Goal: Information Seeking & Learning: Learn about a topic

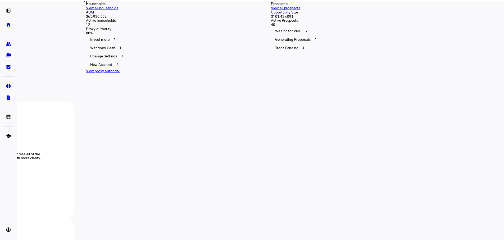
scroll to position [159, 0]
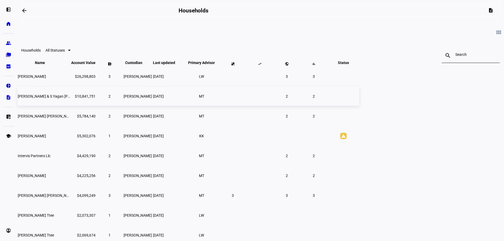
click at [93, 98] on span "[PERSON_NAME] & S Yagan [PERSON_NAME]" at bounding box center [55, 96] width 75 height 4
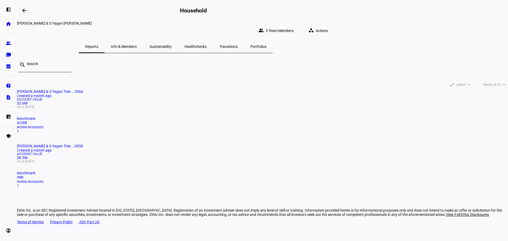
click at [167, 98] on mat-card-title "[PERSON_NAME] & S Yagan Ttee ...2966 Created a month ago" at bounding box center [262, 93] width 491 height 8
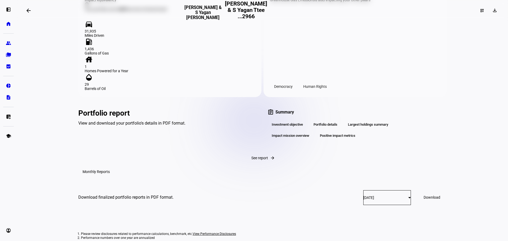
scroll to position [662, 0]
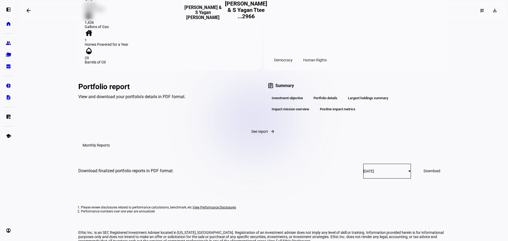
click at [252, 134] on span "See report" at bounding box center [260, 131] width 17 height 4
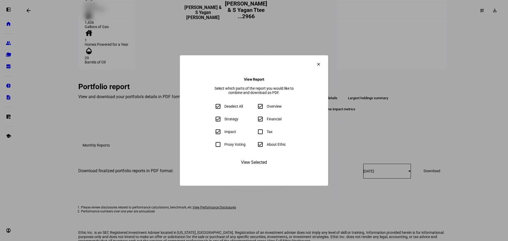
click at [260, 134] on eth-form-field-wrapper "Tax" at bounding box center [275, 132] width 40 height 11
click at [321, 62] on mat-icon "clear" at bounding box center [318, 64] width 5 height 5
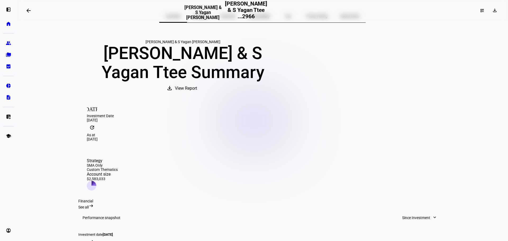
scroll to position [0, 0]
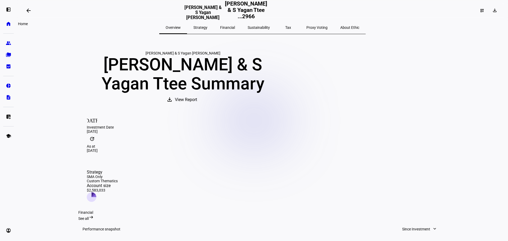
click at [8, 25] on eth-mat-symbol "home" at bounding box center [8, 23] width 5 height 5
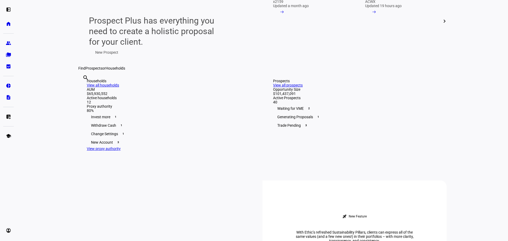
scroll to position [159, 0]
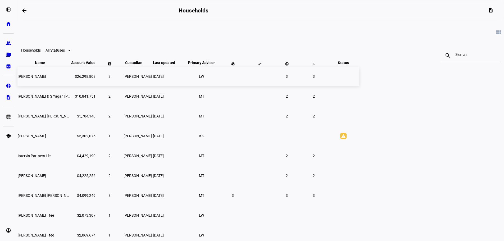
click at [46, 79] on span "[PERSON_NAME]" at bounding box center [32, 76] width 28 height 4
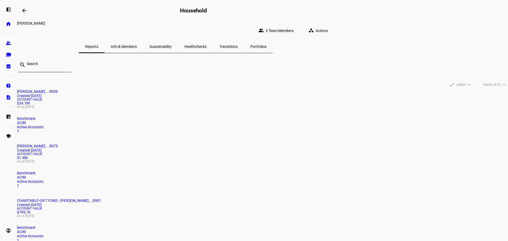
click at [161, 98] on mat-card-title "[PERSON_NAME] ...9039 Created [DATE]" at bounding box center [262, 93] width 491 height 8
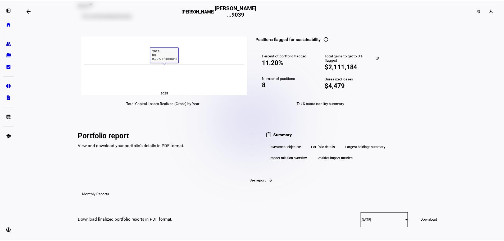
scroll to position [821, 0]
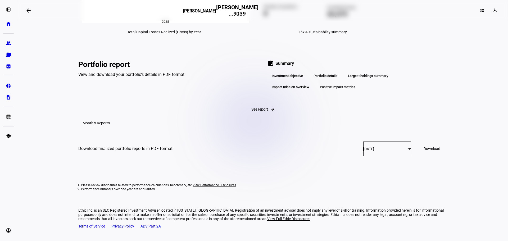
click at [252, 111] on span "See report" at bounding box center [260, 109] width 17 height 4
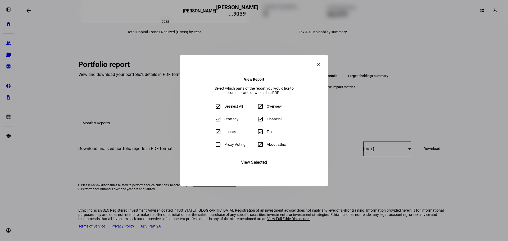
click at [251, 169] on span "View Selected" at bounding box center [254, 162] width 26 height 13
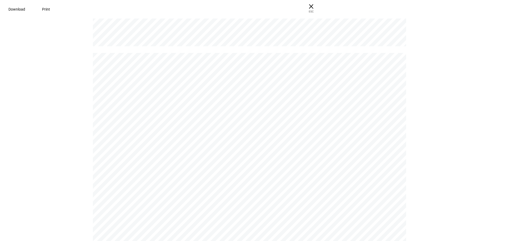
scroll to position [4849, 0]
click at [318, 6] on span "× ESC" at bounding box center [309, 8] width 17 height 17
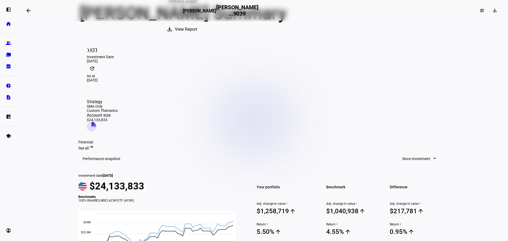
scroll to position [0, 0]
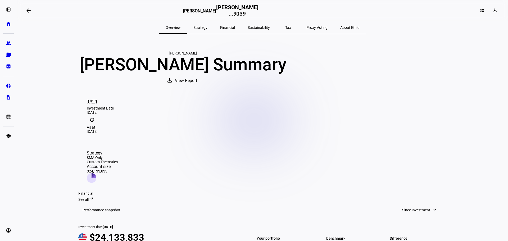
click at [285, 28] on span "Tax" at bounding box center [288, 28] width 6 height 4
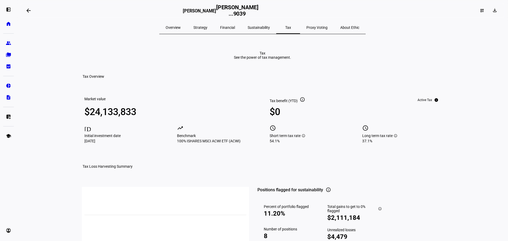
click at [300, 102] on mat-icon "info" at bounding box center [302, 99] width 5 height 5
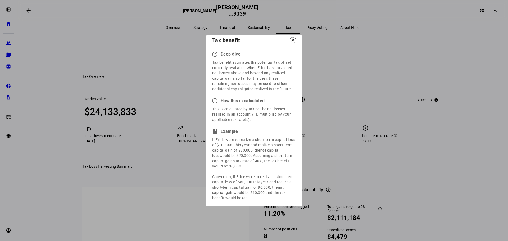
click at [293, 43] on mat-icon "close" at bounding box center [293, 40] width 5 height 5
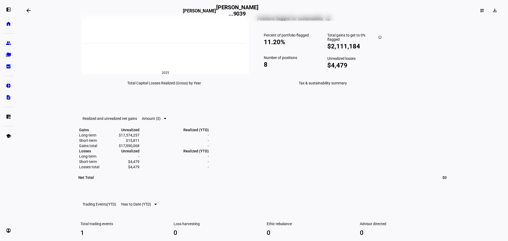
scroll to position [39, 0]
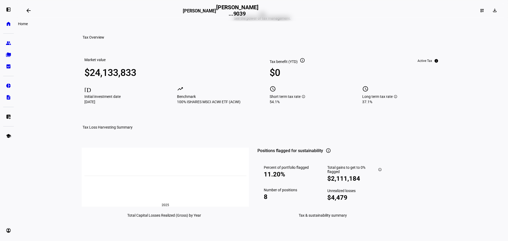
click at [10, 24] on eth-mat-symbol "home" at bounding box center [8, 23] width 5 height 5
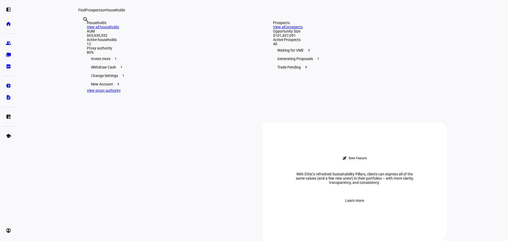
scroll to position [132, 0]
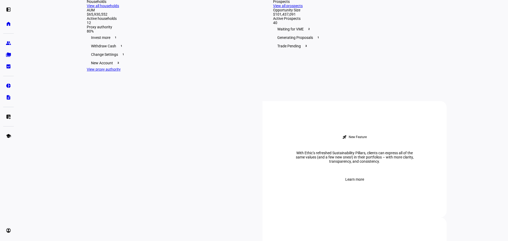
click at [119, 8] on link "View all households" at bounding box center [103, 6] width 32 height 4
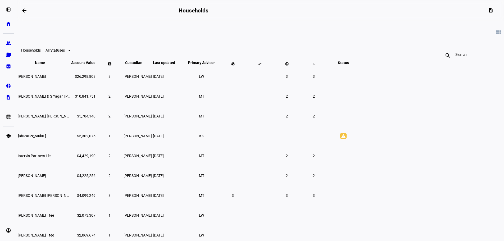
click at [7, 134] on eth-mat-symbol "school" at bounding box center [8, 135] width 5 height 5
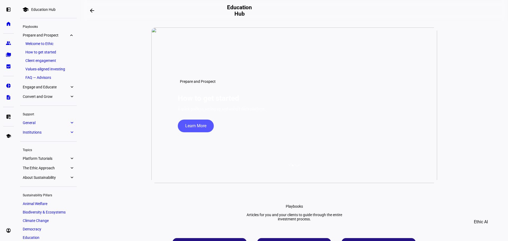
click at [72, 123] on eth-mat-symbol "expand_more" at bounding box center [71, 122] width 5 height 5
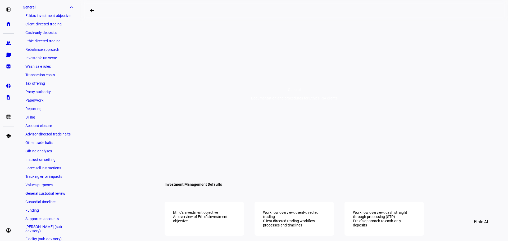
scroll to position [74, 0]
click at [39, 108] on link "Reporting" at bounding box center [48, 107] width 51 height 7
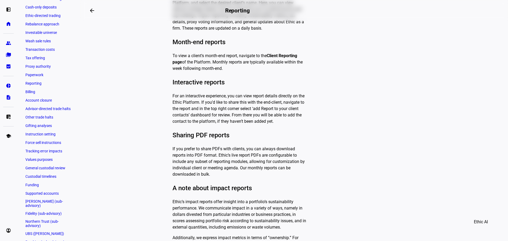
scroll to position [53, 0]
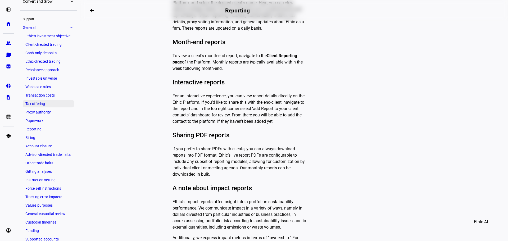
click at [33, 102] on link "Tax offering" at bounding box center [48, 103] width 51 height 7
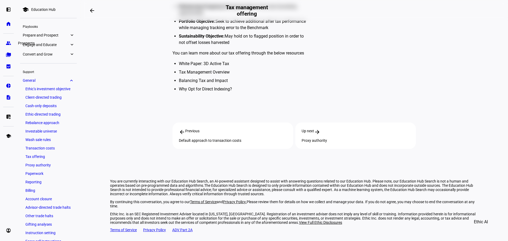
click at [7, 43] on eth-mat-symbol "group" at bounding box center [8, 43] width 5 height 5
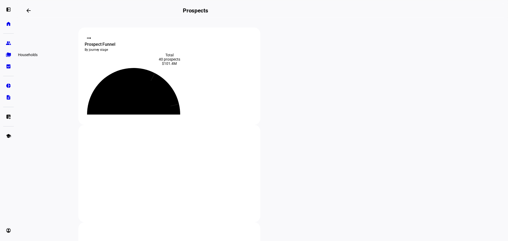
click at [7, 55] on eth-mat-symbol "folder_copy" at bounding box center [8, 54] width 5 height 5
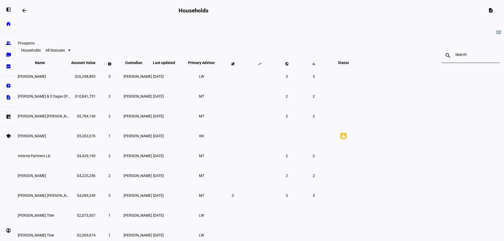
click at [7, 38] on link "group Prospects" at bounding box center [8, 43] width 11 height 11
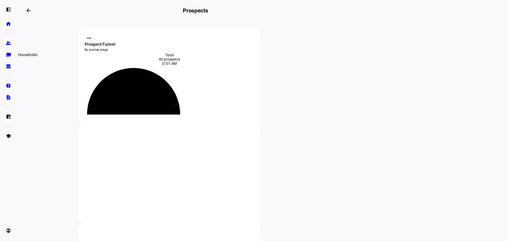
click at [6, 51] on link "folder_copy Households" at bounding box center [8, 55] width 11 height 11
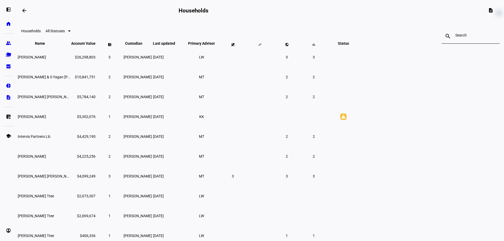
scroll to position [79, 0]
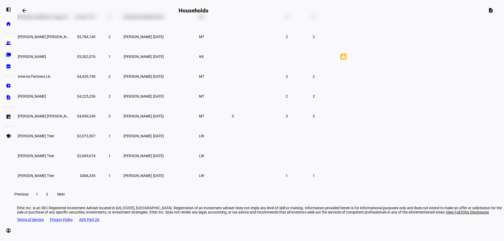
click at [65, 196] on span "Next" at bounding box center [61, 194] width 8 height 4
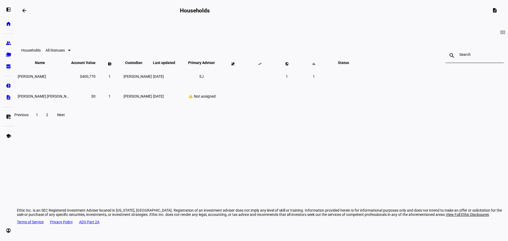
click at [29, 117] on span "Previous" at bounding box center [21, 115] width 14 height 4
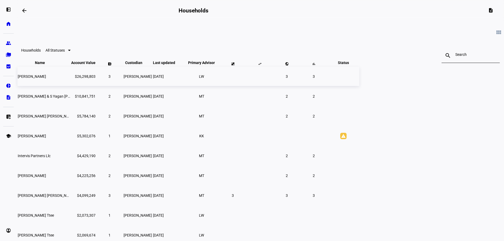
click at [46, 79] on span "[PERSON_NAME]" at bounding box center [32, 76] width 28 height 4
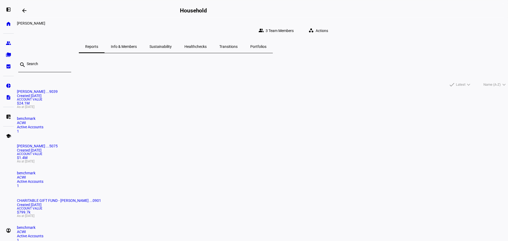
click at [264, 144] on mat-card-title "[PERSON_NAME] ...5075 Created [DATE]" at bounding box center [262, 148] width 491 height 8
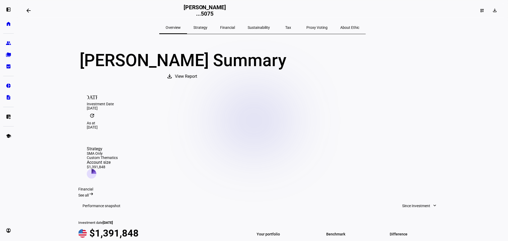
click at [197, 83] on span "View Report" at bounding box center [186, 76] width 22 height 13
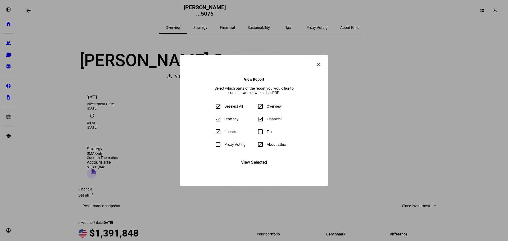
click at [261, 135] on eth-form-field-wrapper "Tax" at bounding box center [275, 132] width 40 height 11
click at [321, 62] on mat-icon "clear" at bounding box center [318, 64] width 5 height 5
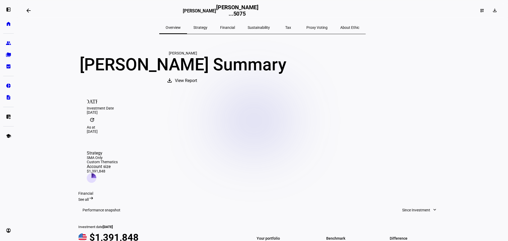
click at [285, 28] on span "Tax" at bounding box center [288, 28] width 6 height 4
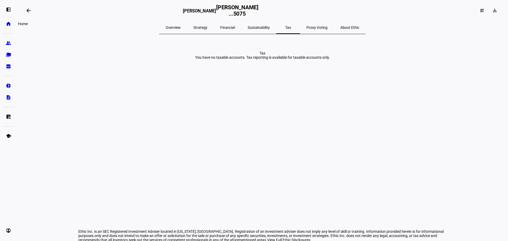
click at [9, 24] on eth-mat-symbol "home" at bounding box center [8, 23] width 5 height 5
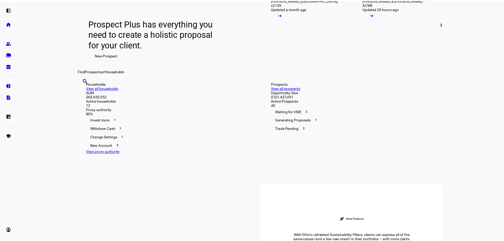
scroll to position [132, 0]
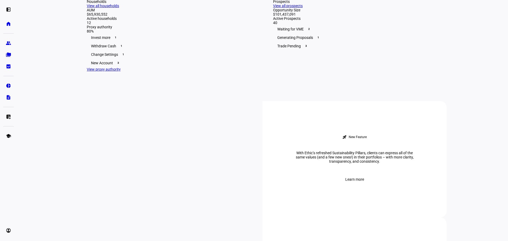
click at [119, 8] on link "View all households" at bounding box center [103, 6] width 32 height 4
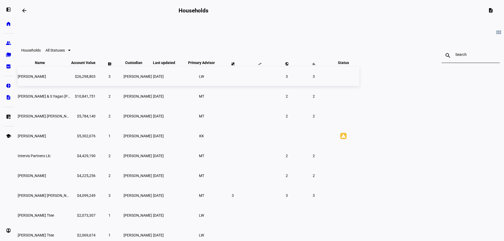
click at [46, 79] on span "[PERSON_NAME]" at bounding box center [32, 76] width 28 height 4
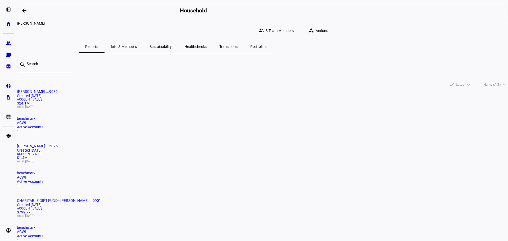
click at [353, 199] on mat-card "CHARITABLE GIFT FUND - [PERSON_NAME] ...0901 Created [DATE] Account Value $799.…" at bounding box center [262, 221] width 491 height 44
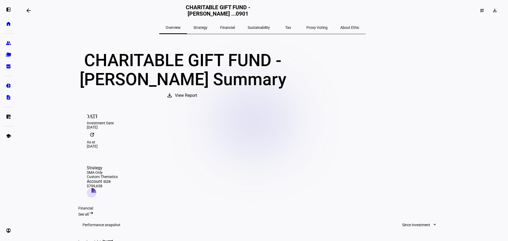
click at [285, 29] on span "Tax" at bounding box center [288, 28] width 6 height 4
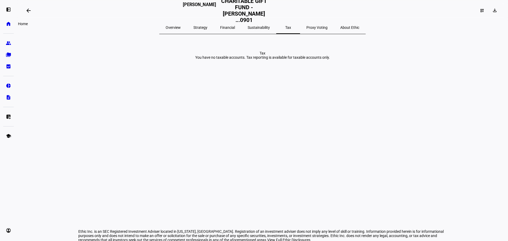
click at [5, 23] on link "home Home" at bounding box center [8, 24] width 11 height 11
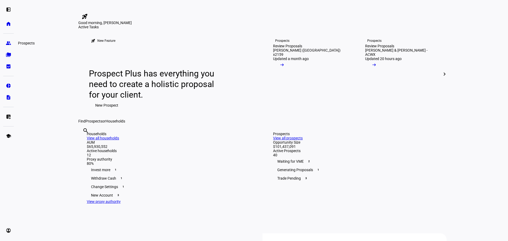
click at [8, 44] on eth-mat-symbol "group" at bounding box center [8, 43] width 5 height 5
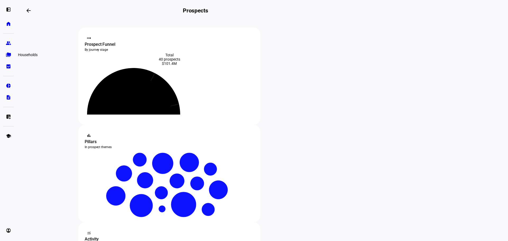
click at [8, 55] on eth-mat-symbol "folder_copy" at bounding box center [8, 54] width 5 height 5
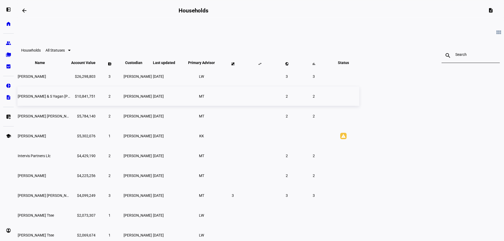
click at [93, 98] on span "[PERSON_NAME] & S Yagan [PERSON_NAME]" at bounding box center [55, 96] width 75 height 4
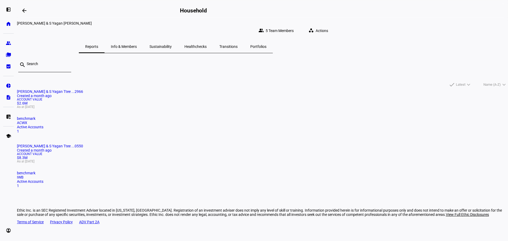
click at [254, 144] on mat-card-title "[PERSON_NAME] & S Yagan Ttee ...0550 Created a month ago" at bounding box center [262, 148] width 491 height 8
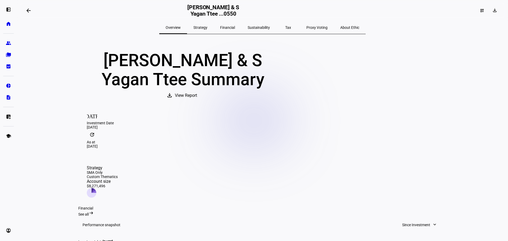
click at [285, 26] on span "Tax" at bounding box center [288, 28] width 6 height 4
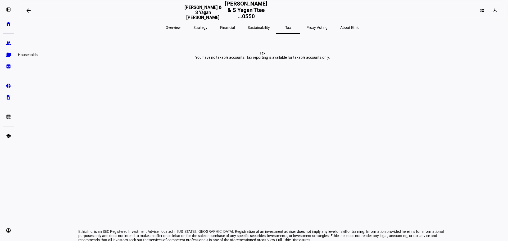
click at [8, 58] on link "folder_copy Households" at bounding box center [8, 55] width 11 height 11
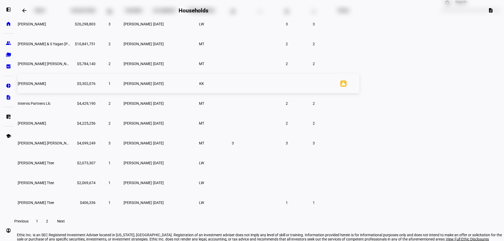
scroll to position [53, 0]
click at [46, 125] on span "[PERSON_NAME]" at bounding box center [32, 123] width 28 height 4
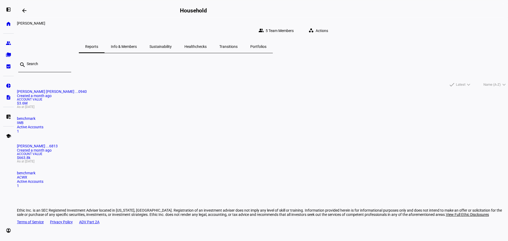
click at [161, 98] on mat-card-title "[PERSON_NAME] [PERSON_NAME] ...0940 Created a month ago" at bounding box center [262, 93] width 491 height 8
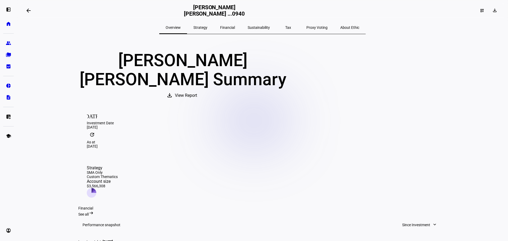
click at [285, 26] on span "Tax" at bounding box center [288, 28] width 6 height 4
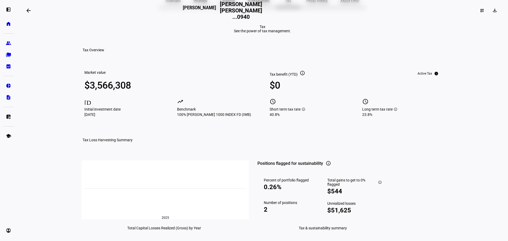
scroll to position [79, 0]
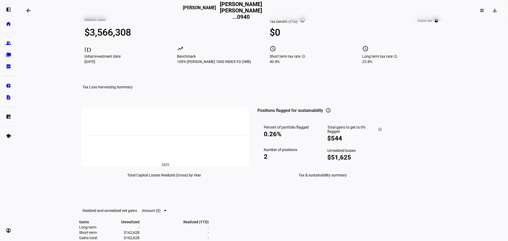
click at [301, 23] on mat-icon "info" at bounding box center [302, 19] width 5 height 5
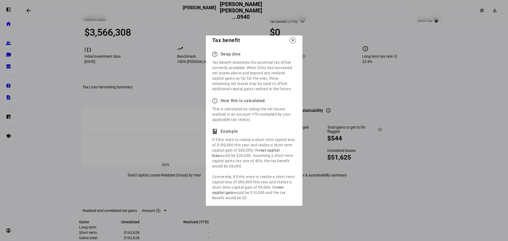
click at [321, 64] on div at bounding box center [254, 120] width 508 height 241
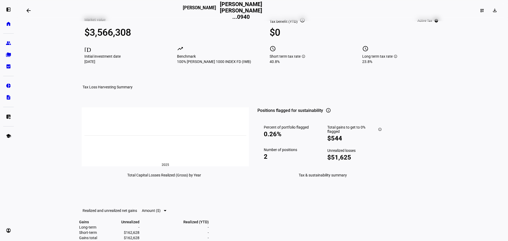
click at [300, 23] on mat-icon "info" at bounding box center [302, 19] width 5 height 5
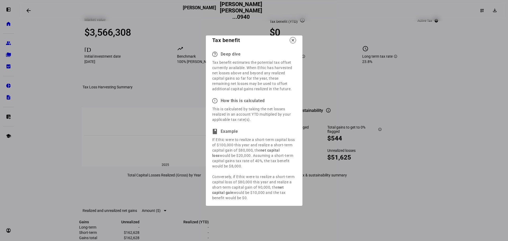
click at [294, 43] on mat-icon "close" at bounding box center [293, 40] width 5 height 5
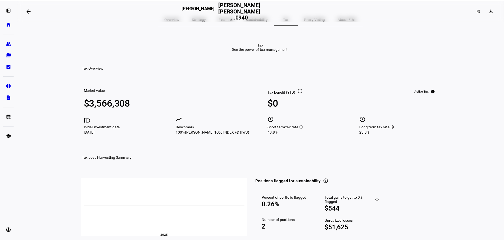
scroll to position [0, 0]
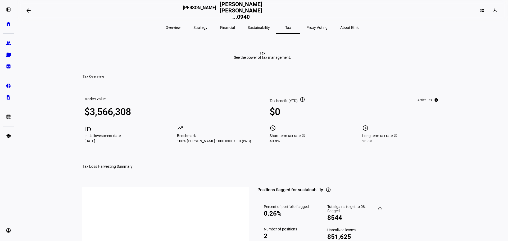
click at [181, 28] on span "Overview" at bounding box center [173, 28] width 15 height 4
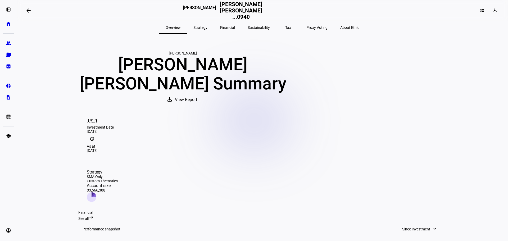
click at [197, 106] on span "View Report" at bounding box center [186, 99] width 22 height 13
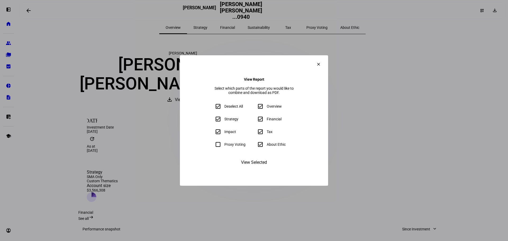
click at [321, 62] on mat-icon "clear" at bounding box center [318, 64] width 5 height 5
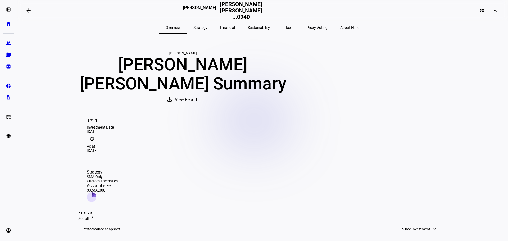
click at [197, 106] on span "View Report" at bounding box center [186, 99] width 22 height 13
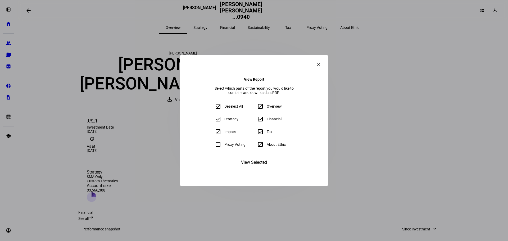
click at [255, 169] on span "View Selected" at bounding box center [254, 162] width 26 height 13
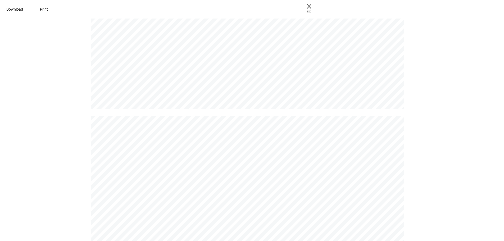
scroll to position [2303, 0]
click at [318, 10] on span "ESC" at bounding box center [309, 10] width 17 height 8
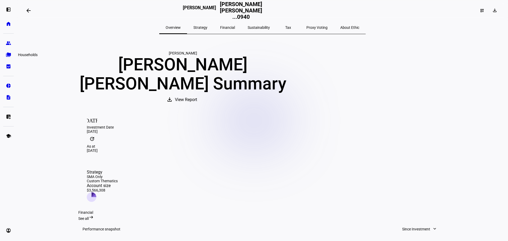
click at [7, 56] on eth-mat-symbol "folder_copy" at bounding box center [8, 54] width 5 height 5
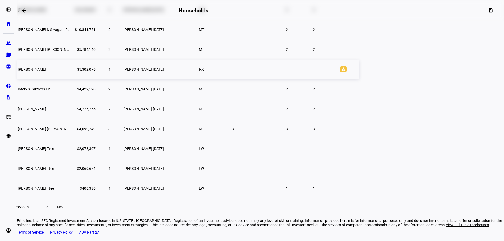
scroll to position [79, 0]
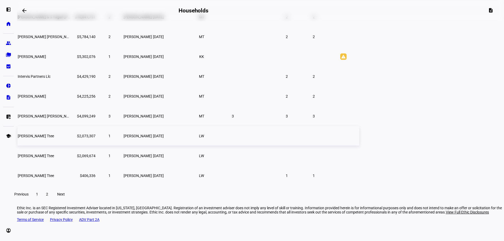
click at [54, 138] on span "[PERSON_NAME] Ttee" at bounding box center [36, 136] width 36 height 4
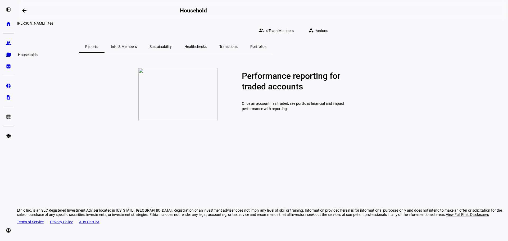
click at [8, 56] on eth-mat-symbol "folder_copy" at bounding box center [8, 54] width 5 height 5
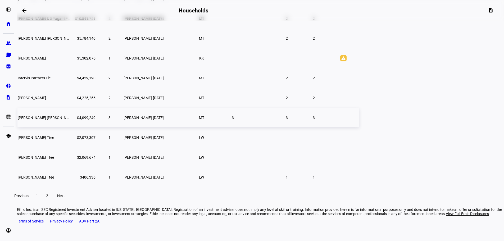
scroll to position [83, 0]
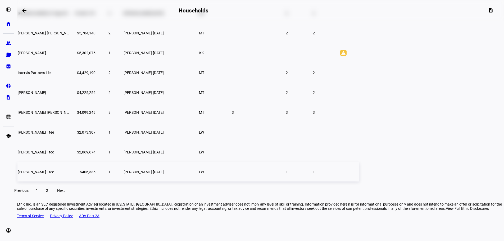
click at [54, 174] on span "[PERSON_NAME] Ttee" at bounding box center [36, 172] width 36 height 4
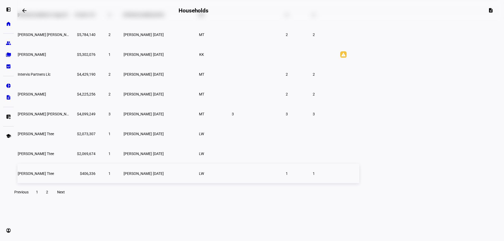
scroll to position [47, 0]
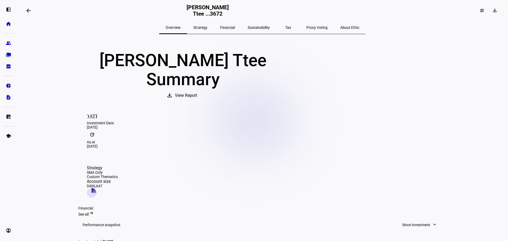
click at [285, 27] on span "Tax" at bounding box center [288, 28] width 6 height 4
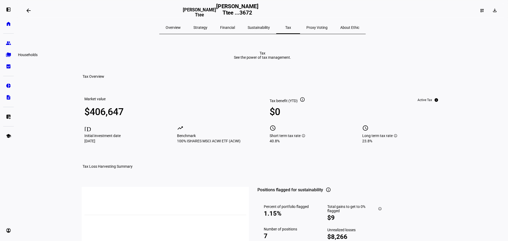
click at [9, 55] on eth-mat-symbol "folder_copy" at bounding box center [8, 54] width 5 height 5
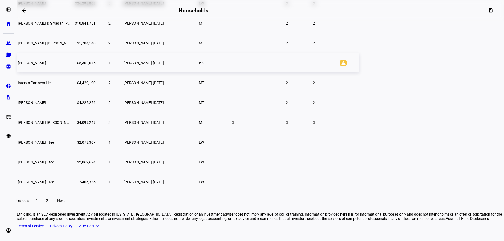
scroll to position [83, 0]
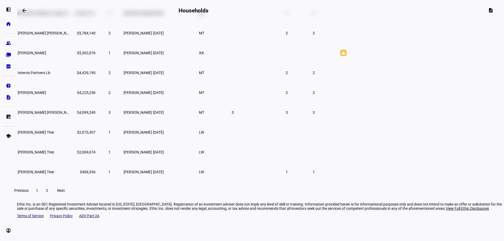
click at [48, 193] on span "2" at bounding box center [47, 191] width 2 height 4
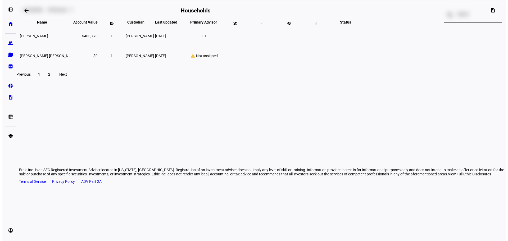
scroll to position [0, 0]
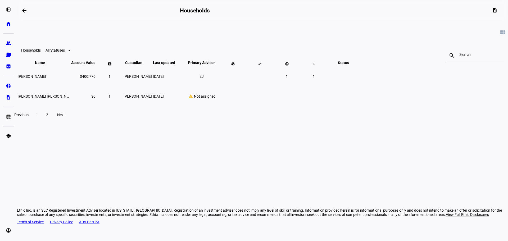
click at [29, 117] on span "Previous" at bounding box center [21, 115] width 14 height 4
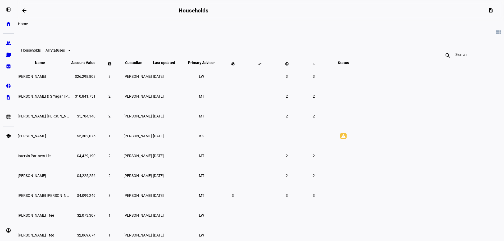
click at [11, 25] on link "home Home" at bounding box center [8, 24] width 11 height 11
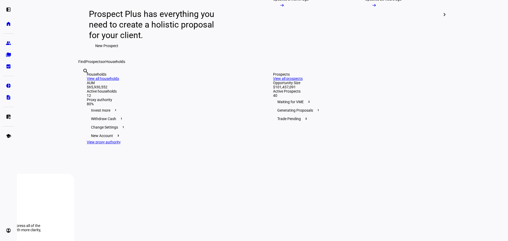
scroll to position [106, 0]
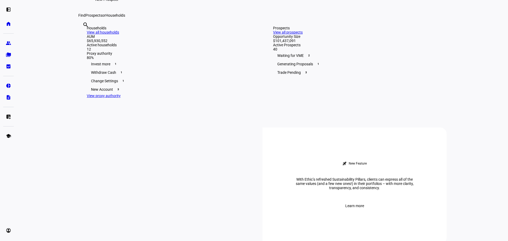
click at [303, 34] on link "View all prospects" at bounding box center [288, 32] width 30 height 4
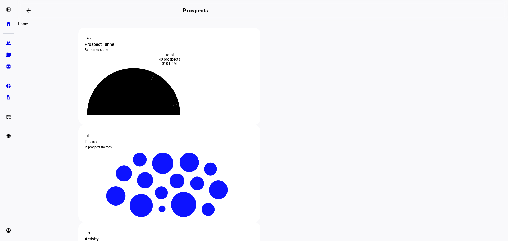
click at [8, 26] on link "home Home" at bounding box center [8, 24] width 11 height 11
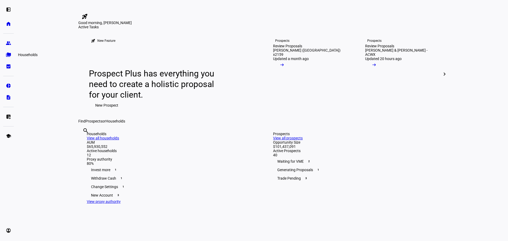
click at [9, 56] on eth-mat-symbol "folder_copy" at bounding box center [8, 54] width 5 height 5
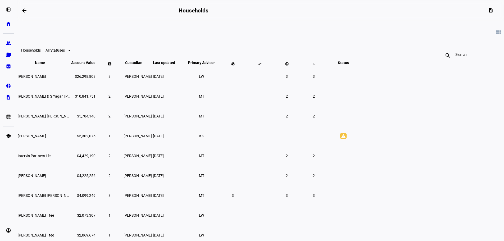
scroll to position [26, 0]
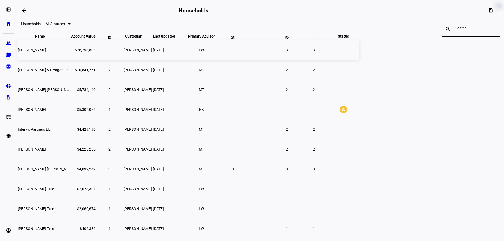
click at [46, 52] on span "[PERSON_NAME]" at bounding box center [32, 50] width 28 height 4
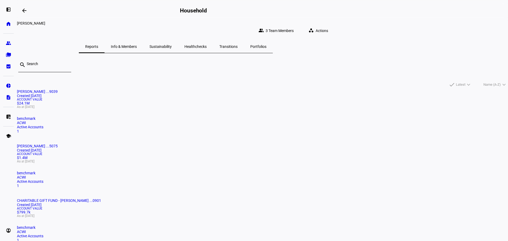
click at [169, 98] on mat-card-title "[PERSON_NAME] ...9039 Created [DATE]" at bounding box center [262, 93] width 491 height 8
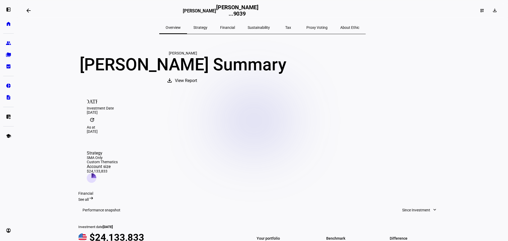
click at [285, 26] on span "Tax" at bounding box center [288, 28] width 6 height 4
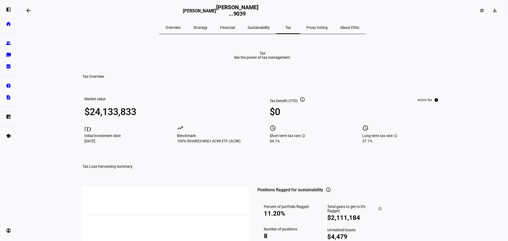
click at [301, 102] on mat-icon "info" at bounding box center [302, 99] width 5 height 5
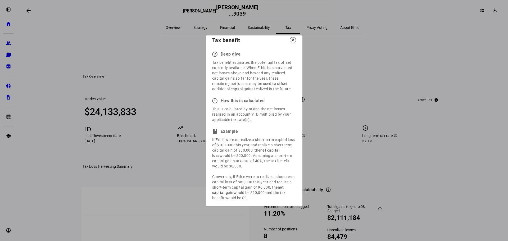
click at [293, 43] on mat-icon "close" at bounding box center [293, 40] width 5 height 5
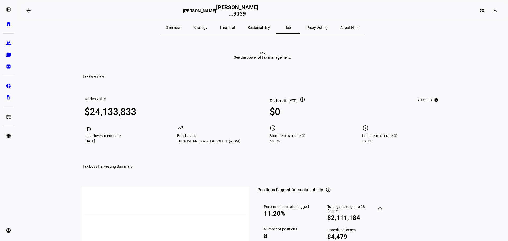
click at [181, 26] on span "Overview" at bounding box center [173, 28] width 15 height 4
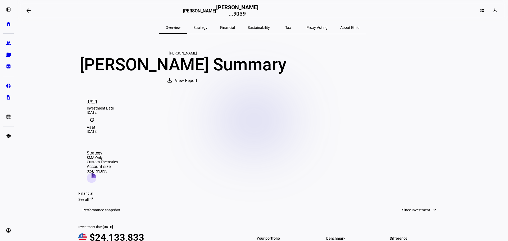
click at [205, 87] on span at bounding box center [182, 80] width 43 height 13
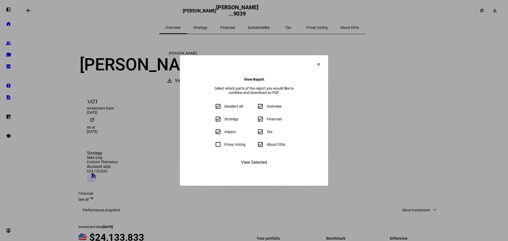
click at [250, 169] on span "View Selected" at bounding box center [254, 162] width 26 height 13
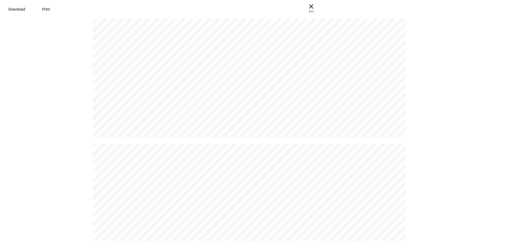
scroll to position [4822, 0]
click at [318, 6] on span "× ESC" at bounding box center [309, 8] width 17 height 17
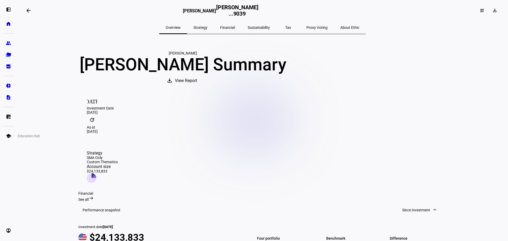
click at [8, 138] on eth-mat-symbol "school" at bounding box center [8, 135] width 5 height 5
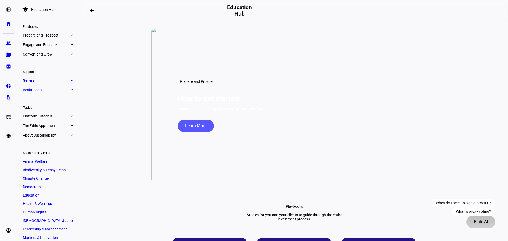
click at [480, 224] on span "Ethic AI" at bounding box center [481, 222] width 14 height 13
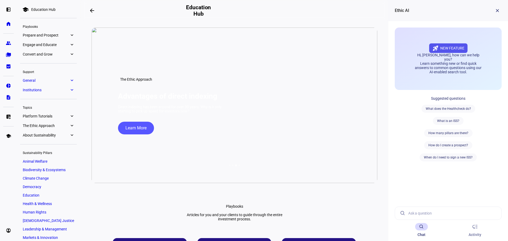
click at [432, 214] on input at bounding box center [453, 213] width 89 height 13
type input "tax benefit in reports"
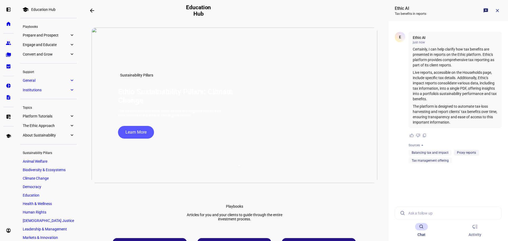
click at [460, 153] on link "Proxy reports" at bounding box center [466, 153] width 19 height 4
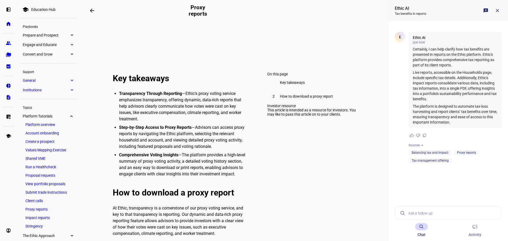
scroll to position [106, 0]
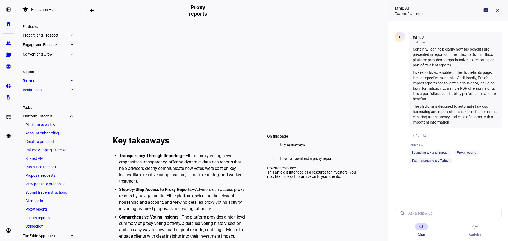
click at [428, 160] on link "Tax management offering" at bounding box center [430, 161] width 37 height 4
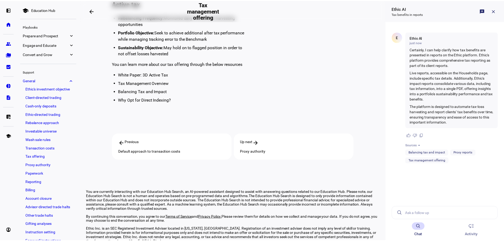
scroll to position [341, 0]
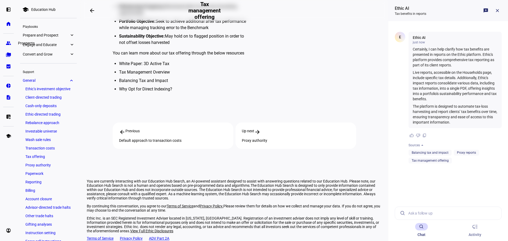
click at [10, 45] on eth-mat-symbol "group" at bounding box center [8, 43] width 5 height 5
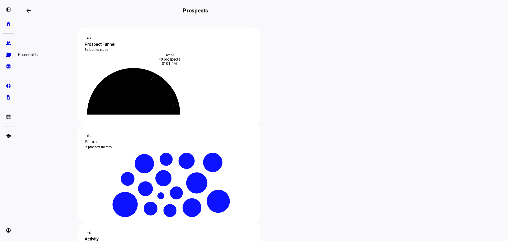
click at [9, 56] on eth-mat-symbol "folder_copy" at bounding box center [8, 54] width 5 height 5
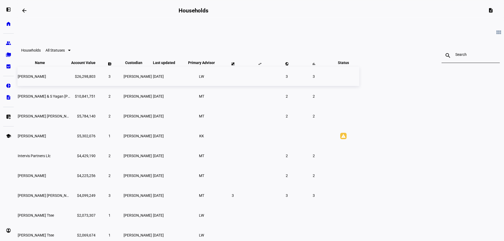
click at [46, 79] on span "[PERSON_NAME]" at bounding box center [32, 76] width 28 height 4
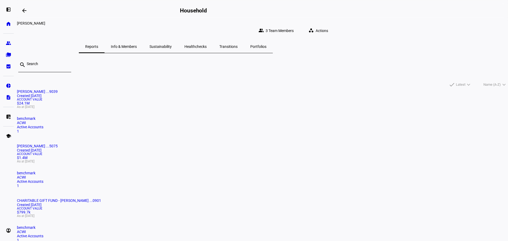
click at [165, 98] on mat-card-title "[PERSON_NAME] ...9039 Created [DATE]" at bounding box center [262, 93] width 491 height 8
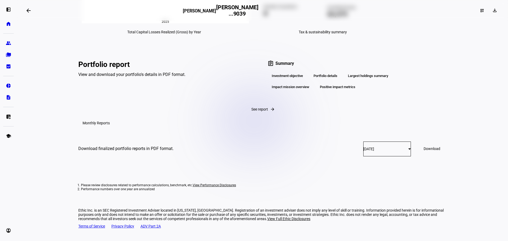
scroll to position [862, 0]
click at [424, 151] on span "Download" at bounding box center [432, 149] width 17 height 4
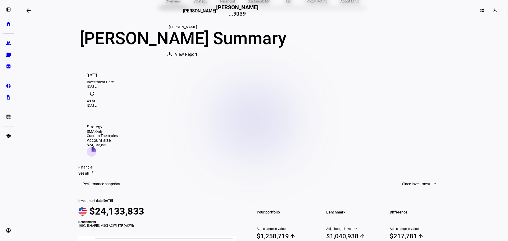
scroll to position [0, 0]
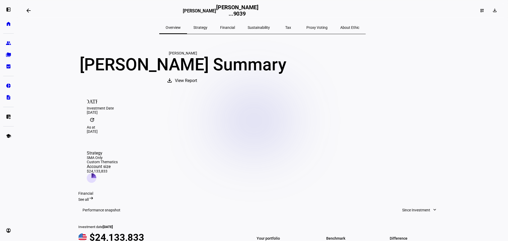
click at [285, 27] on span "Tax" at bounding box center [288, 28] width 6 height 4
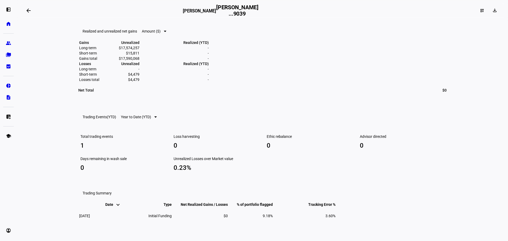
scroll to position [251, 0]
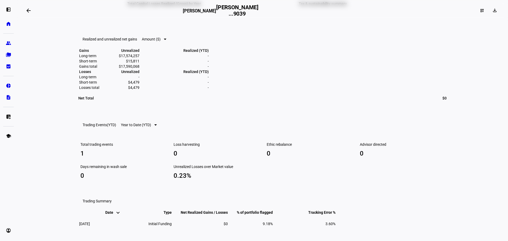
click at [161, 41] on span "Amount ($)" at bounding box center [151, 39] width 19 height 4
click at [169, 100] on span "Percentage (%)" at bounding box center [171, 103] width 19 height 8
click at [173, 40] on div at bounding box center [171, 39] width 3 height 1
click at [174, 89] on span "Amount ($)" at bounding box center [171, 91] width 19 height 4
click at [161, 41] on span "Amount ($)" at bounding box center [151, 39] width 19 height 4
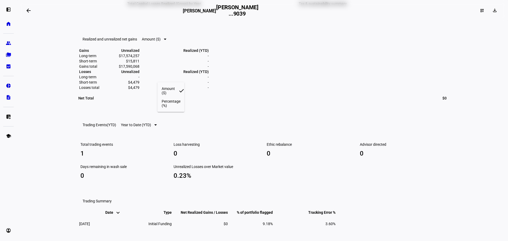
click at [173, 101] on span "Percentage (%)" at bounding box center [171, 103] width 19 height 8
click at [167, 41] on span "Percentage (%)" at bounding box center [154, 39] width 25 height 4
click at [167, 89] on span "Amount ($)" at bounding box center [171, 91] width 19 height 4
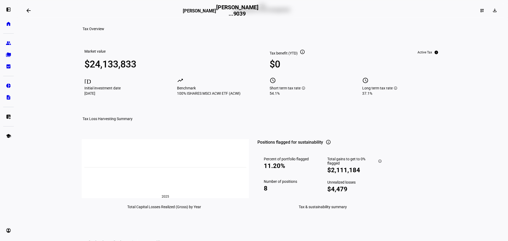
scroll to position [0, 0]
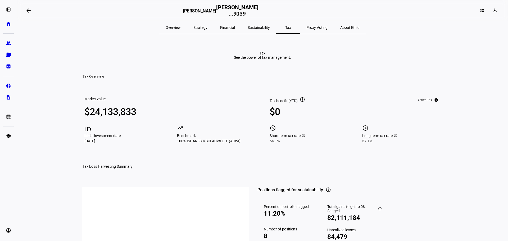
click at [301, 102] on mat-icon "info" at bounding box center [302, 99] width 5 height 5
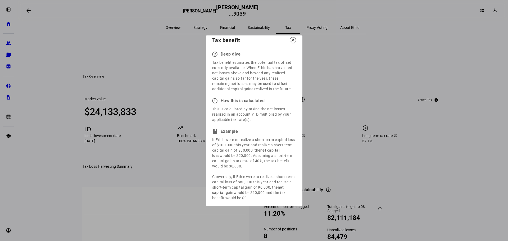
click at [292, 43] on mat-icon "close" at bounding box center [293, 40] width 5 height 5
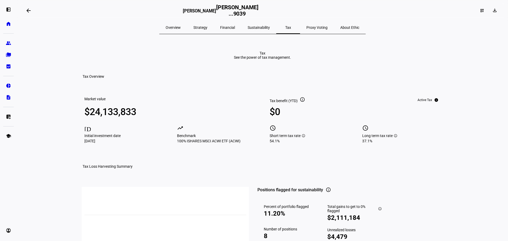
click at [181, 29] on span "Overview" at bounding box center [173, 28] width 15 height 4
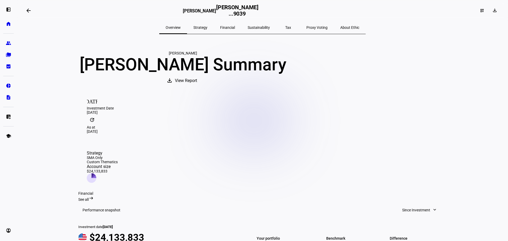
click at [197, 87] on span "View Report" at bounding box center [186, 80] width 22 height 13
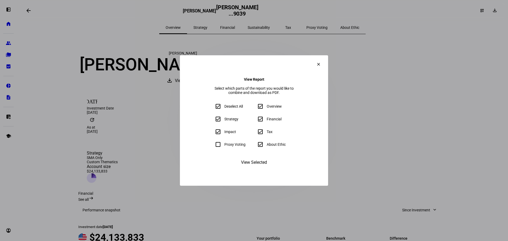
click at [254, 169] on span "View Selected" at bounding box center [254, 162] width 26 height 13
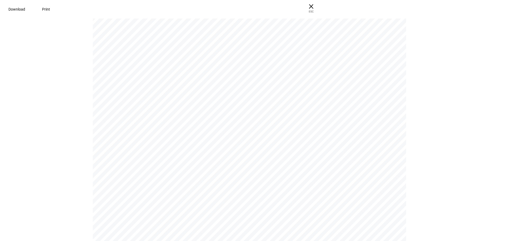
scroll to position [3495, 0]
click at [318, 7] on span "× ESC" at bounding box center [309, 8] width 17 height 17
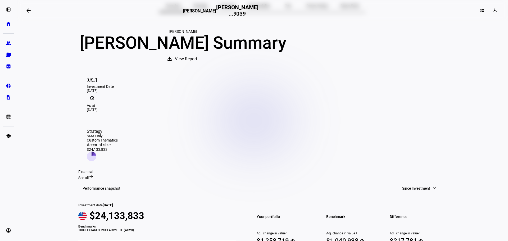
scroll to position [0, 0]
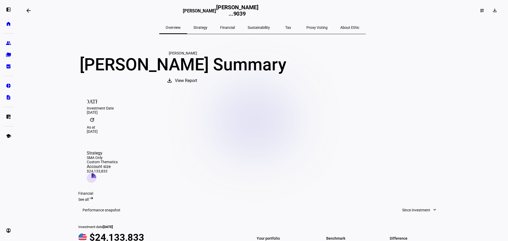
click at [285, 26] on span "Tax" at bounding box center [288, 28] width 6 height 4
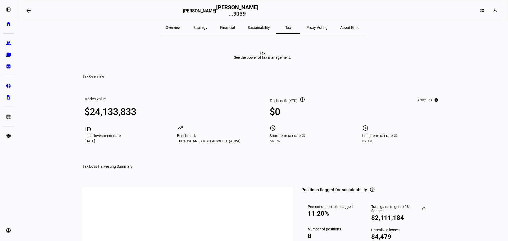
click at [181, 28] on span "Overview" at bounding box center [173, 28] width 15 height 4
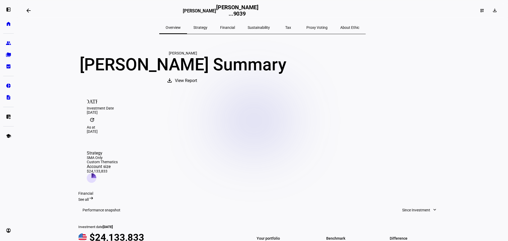
click at [197, 87] on span "View Report" at bounding box center [186, 80] width 22 height 13
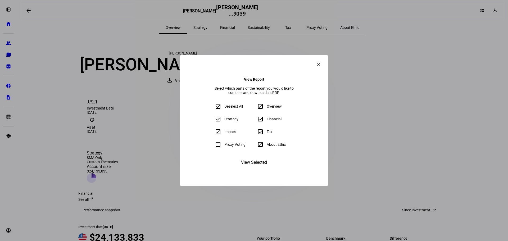
click at [113, 60] on div at bounding box center [254, 120] width 508 height 241
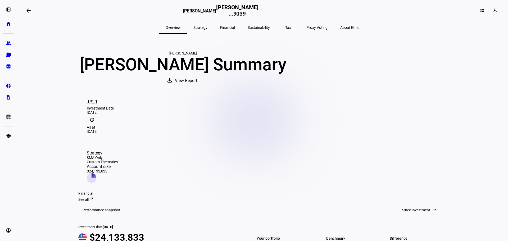
click at [285, 26] on span "Tax" at bounding box center [288, 28] width 6 height 4
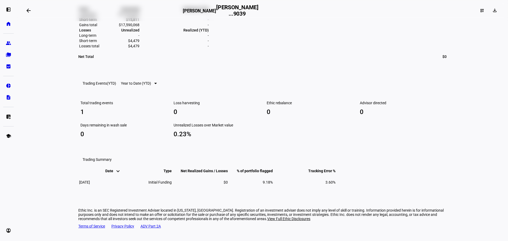
scroll to position [397, 0]
click at [157, 83] on div at bounding box center [155, 83] width 3 height 1
click at [152, 86] on span "Total Trading Events" at bounding box center [139, 88] width 30 height 8
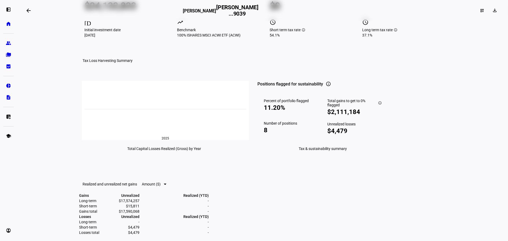
scroll to position [0, 0]
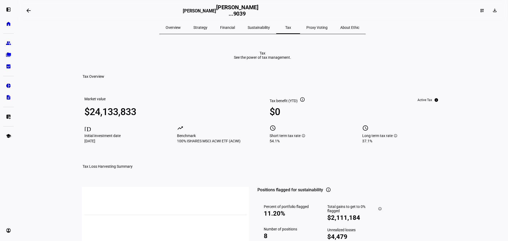
click at [301, 102] on mat-icon "info" at bounding box center [302, 99] width 5 height 5
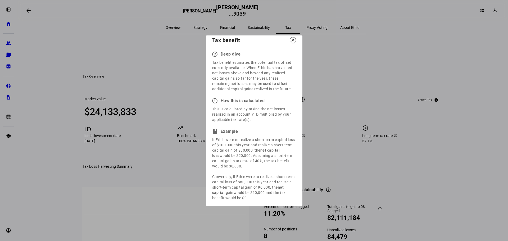
click at [324, 95] on div at bounding box center [254, 120] width 508 height 241
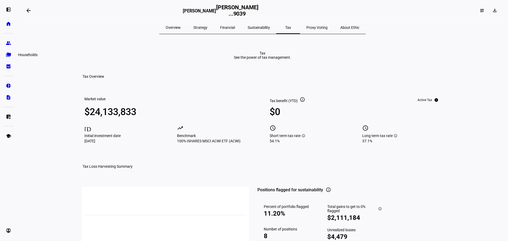
click at [8, 56] on eth-mat-symbol "folder_copy" at bounding box center [8, 54] width 5 height 5
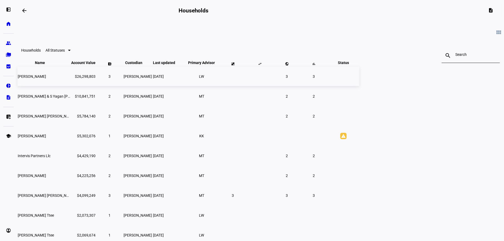
click at [70, 86] on td "[PERSON_NAME]" at bounding box center [43, 76] width 53 height 19
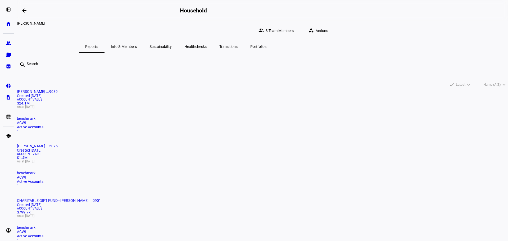
click at [167, 98] on mat-card-title "[PERSON_NAME] ...9039 Created [DATE]" at bounding box center [262, 93] width 491 height 8
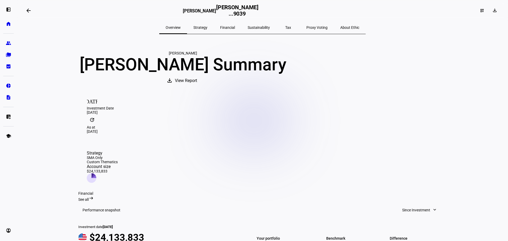
click at [285, 26] on span "Tax" at bounding box center [288, 28] width 6 height 4
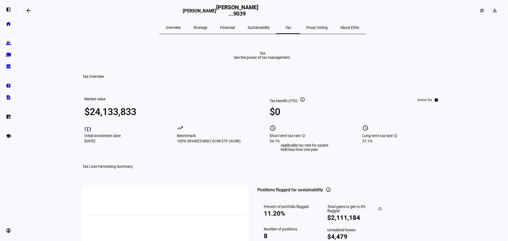
click at [302, 138] on mat-icon "info" at bounding box center [304, 136] width 4 height 4
click at [302, 102] on mat-icon "info" at bounding box center [302, 99] width 5 height 5
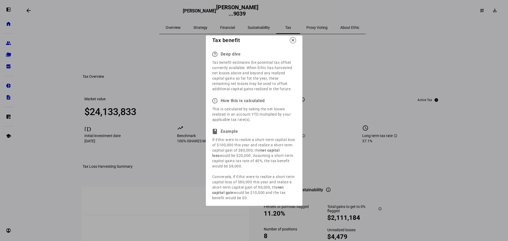
click at [337, 112] on div at bounding box center [254, 120] width 508 height 241
